Goal: Obtain resource: Download file/media

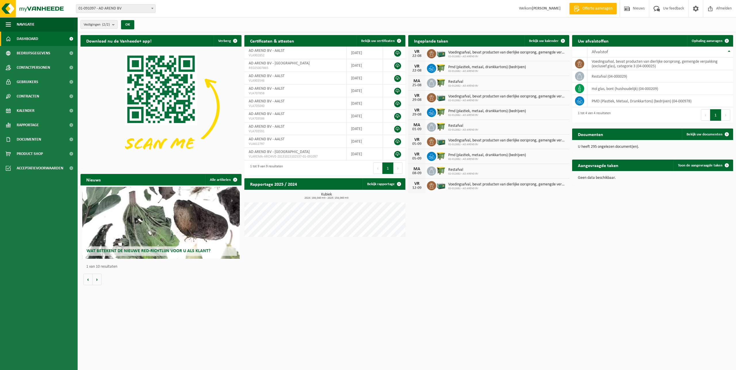
click at [123, 7] on span "01-091097 - AD AREND BV" at bounding box center [115, 9] width 79 height 8
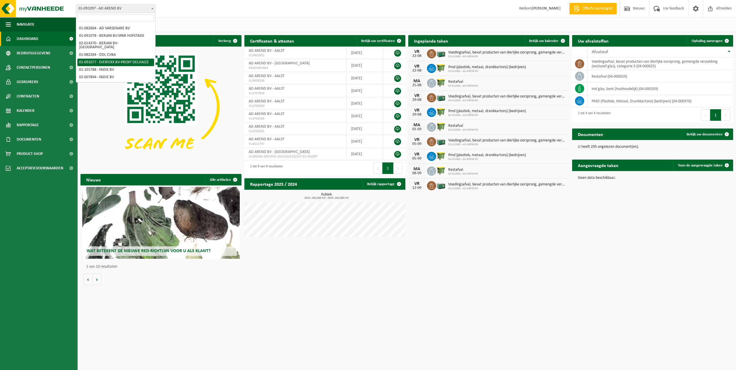
scroll to position [88, 0]
select select "862"
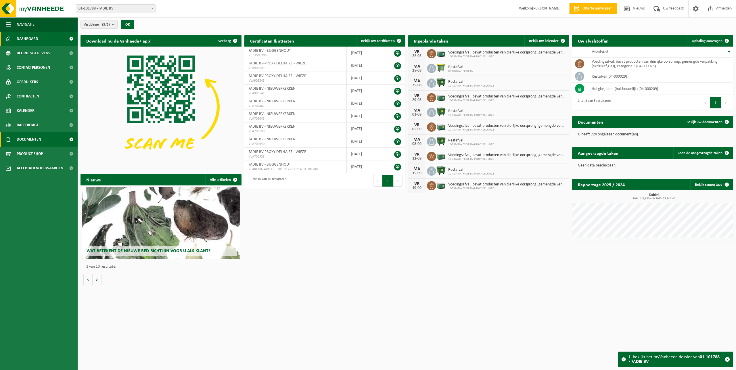
click at [45, 139] on link "Documenten" at bounding box center [39, 139] width 78 height 14
click at [39, 166] on span "Documenten" at bounding box center [28, 166] width 21 height 11
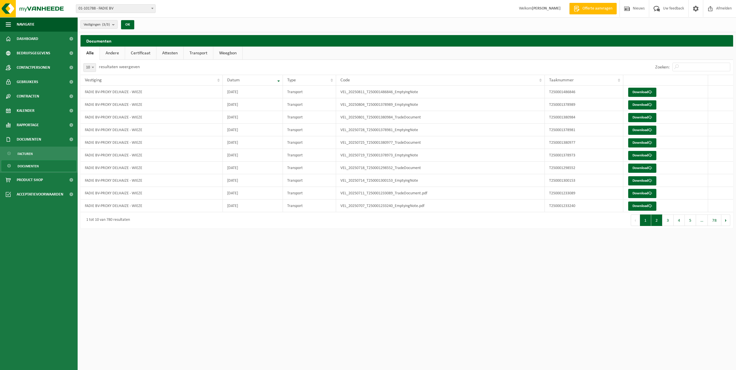
click at [657, 221] on button "2" at bounding box center [656, 219] width 11 height 11
click at [646, 220] on button "1" at bounding box center [645, 219] width 11 height 11
click at [641, 207] on link "Download" at bounding box center [642, 206] width 28 height 9
click at [637, 193] on link "Download" at bounding box center [642, 193] width 28 height 9
click at [638, 167] on link "Download" at bounding box center [642, 168] width 28 height 9
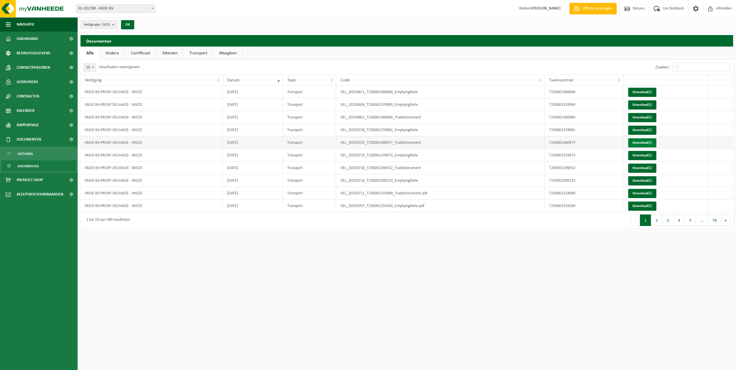
click at [642, 142] on link "Download" at bounding box center [642, 142] width 28 height 9
click at [659, 221] on button "2" at bounding box center [656, 219] width 11 height 11
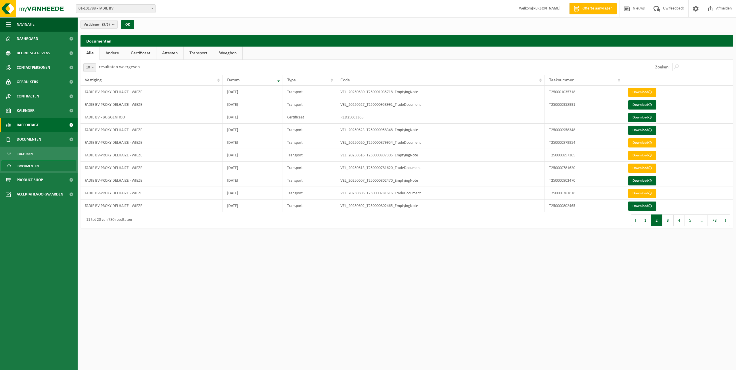
click at [32, 125] on span "Rapportage" at bounding box center [28, 125] width 22 height 14
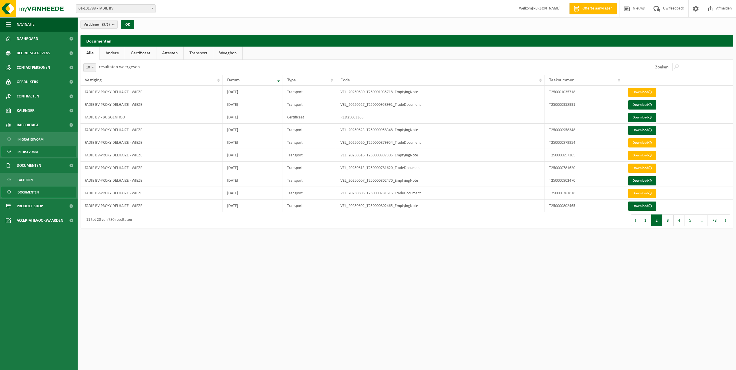
click at [31, 151] on span "In lijstvorm" at bounding box center [28, 151] width 20 height 11
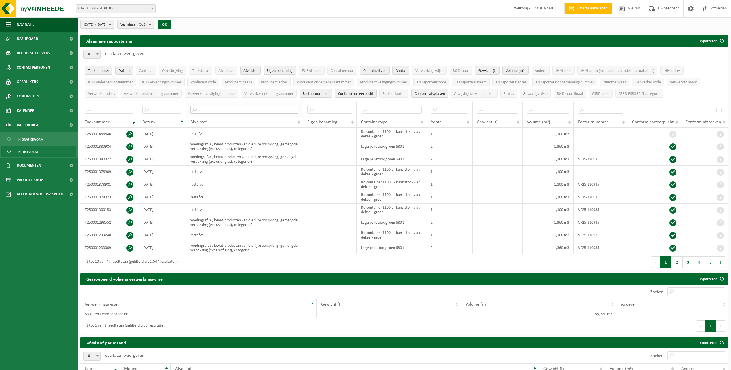
click at [212, 110] on input "text" at bounding box center [244, 110] width 108 height 8
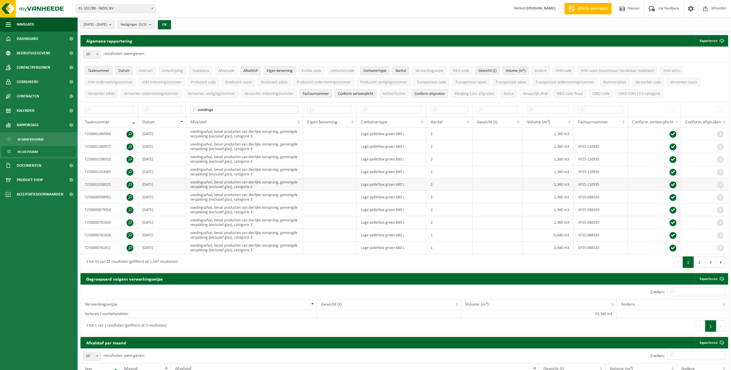
type input "voedings"
click at [128, 183] on span at bounding box center [129, 184] width 7 height 7
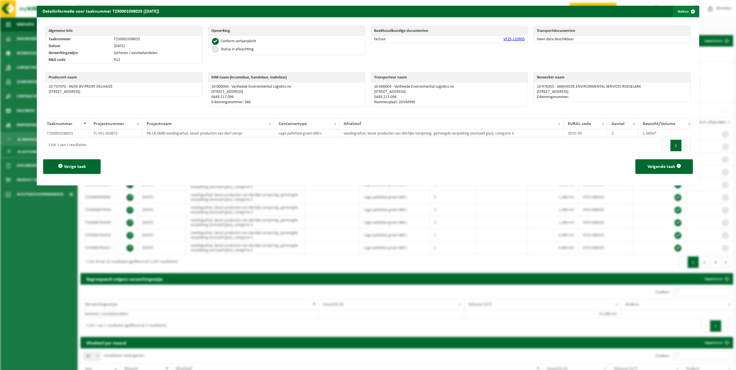
click at [679, 12] on button "Sluiten" at bounding box center [686, 11] width 26 height 11
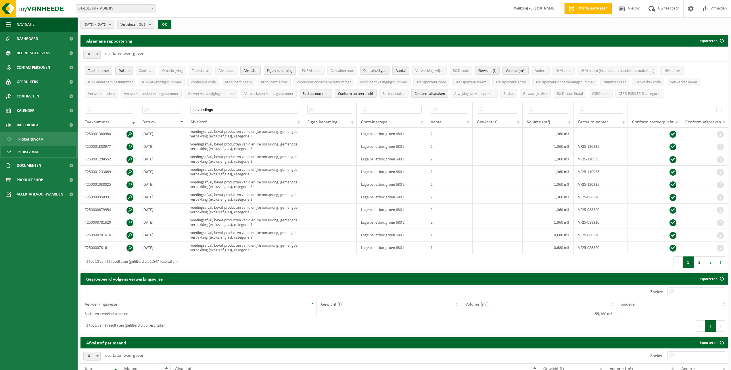
click at [395, 50] on div "10 25 50 100 10 resultaten weergeven" at bounding box center [404, 54] width 648 height 15
click at [122, 6] on span "01-101788 - FADIE BV" at bounding box center [115, 9] width 79 height 8
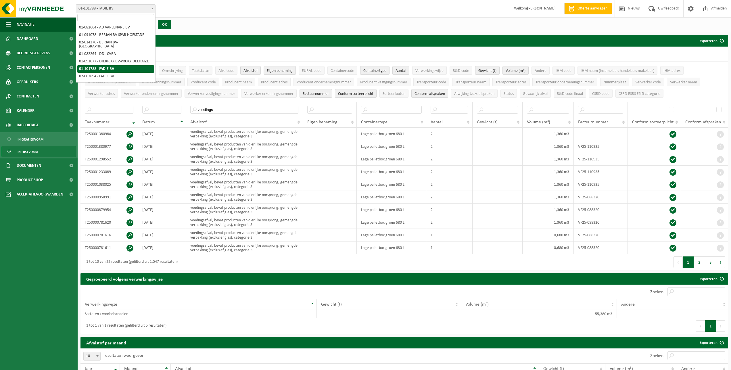
scroll to position [49, 0]
select select "748"
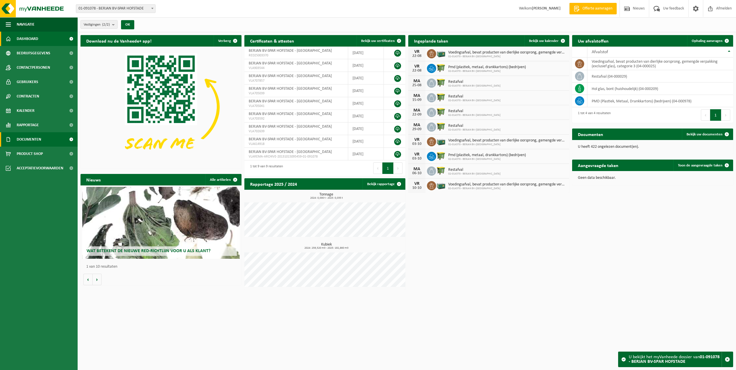
click at [34, 139] on span "Documenten" at bounding box center [29, 139] width 24 height 14
click at [40, 165] on link "Documenten" at bounding box center [38, 165] width 75 height 11
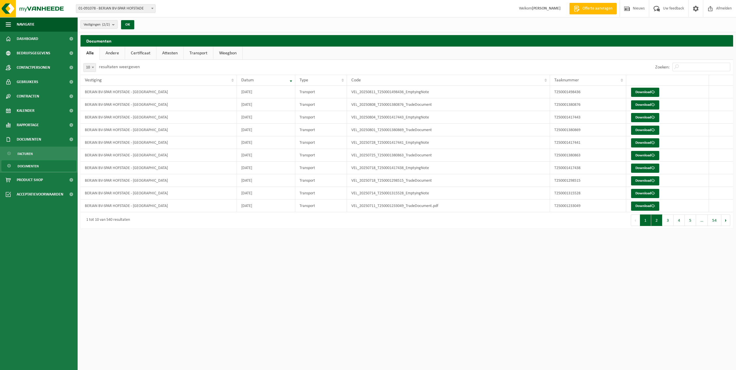
click at [662, 219] on button "2" at bounding box center [656, 219] width 11 height 11
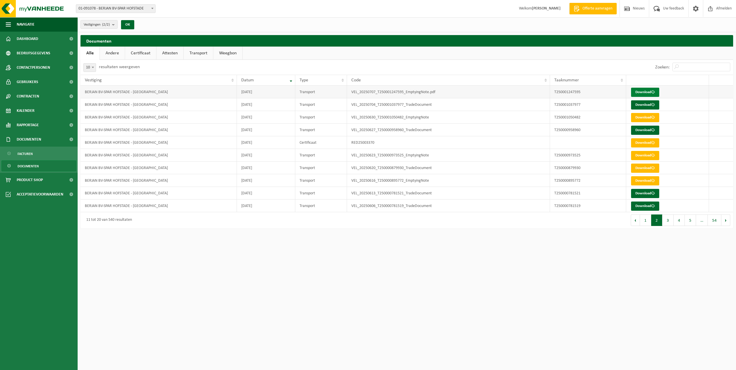
click at [647, 90] on link "Download" at bounding box center [645, 92] width 28 height 9
click at [646, 222] on button "1" at bounding box center [645, 219] width 11 height 11
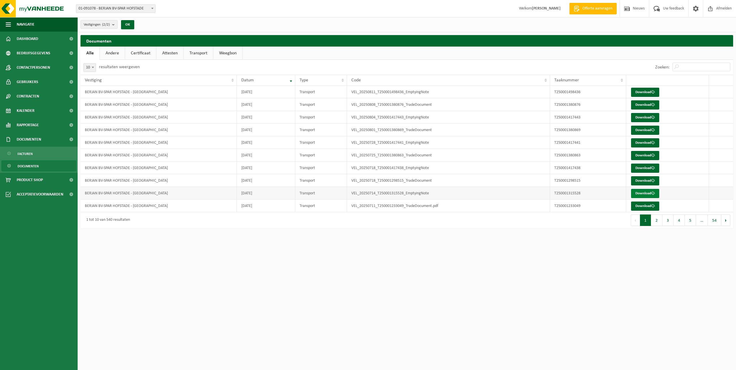
click at [647, 192] on link "Download" at bounding box center [645, 193] width 28 height 9
click at [639, 166] on link "Download" at bounding box center [645, 168] width 28 height 9
click at [642, 143] on link "Download" at bounding box center [645, 142] width 28 height 9
click at [297, 310] on html "Vestiging: 01-091097 - AD AREND BV 02-012682 - AD AREND BV 02-012706 - AD VARSE…" at bounding box center [368, 185] width 736 height 370
click at [35, 110] on link "Kalender" at bounding box center [39, 110] width 78 height 14
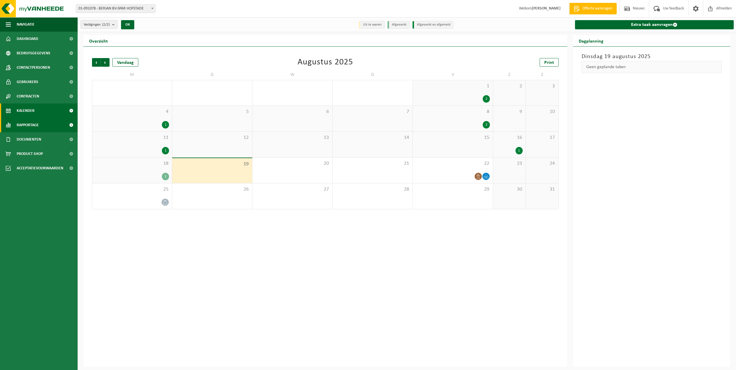
click at [44, 123] on link "Rapportage" at bounding box center [39, 125] width 78 height 14
click at [39, 151] on link "In lijstvorm" at bounding box center [38, 151] width 75 height 11
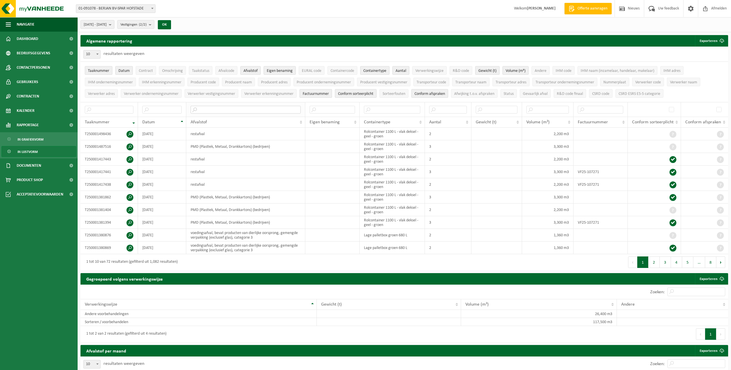
click at [229, 106] on input "text" at bounding box center [246, 110] width 110 height 8
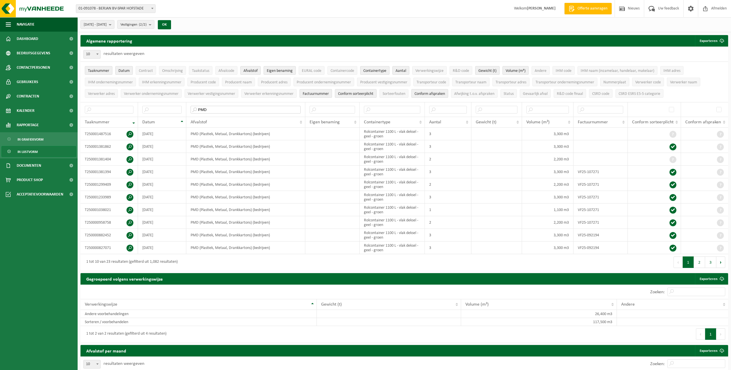
type input "PMD"
